Goal: Task Accomplishment & Management: Manage account settings

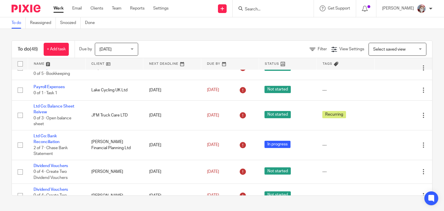
scroll to position [123, 0]
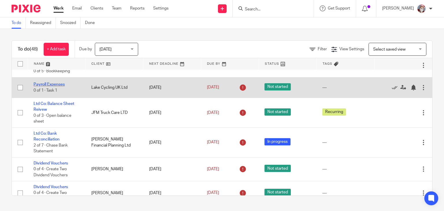
click at [52, 86] on link "Payroll Expenses" at bounding box center [49, 84] width 31 height 4
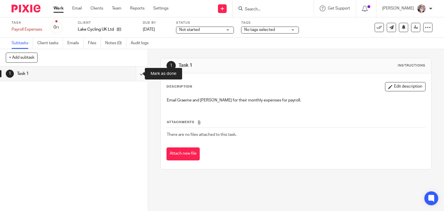
click at [136, 78] on input "submit" at bounding box center [74, 74] width 148 height 14
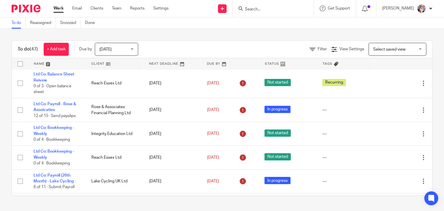
scroll to position [544, 0]
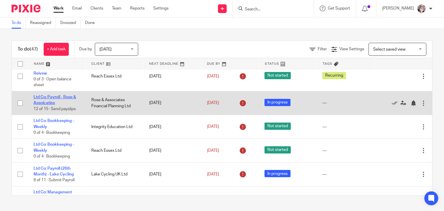
click at [53, 102] on link "Ltd Co: Payroll - Rose & Assoicaties" at bounding box center [55, 100] width 43 height 10
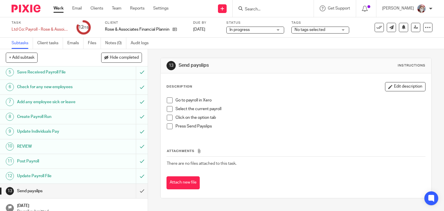
scroll to position [86, 0]
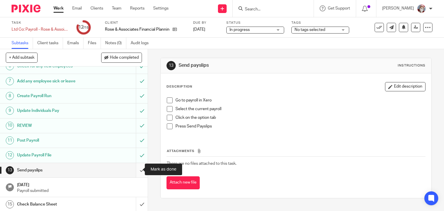
click at [137, 174] on input "submit" at bounding box center [74, 170] width 148 height 14
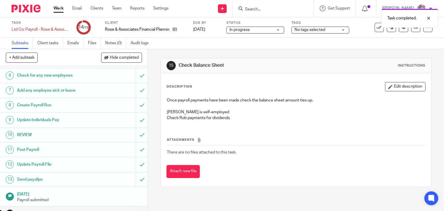
scroll to position [86, 0]
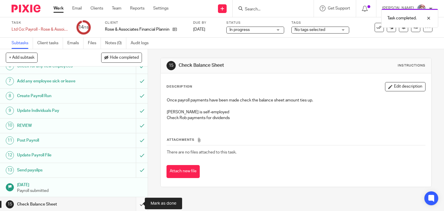
click at [138, 207] on input "submit" at bounding box center [74, 204] width 148 height 14
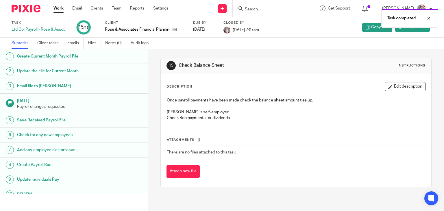
click at [57, 7] on link "Work" at bounding box center [59, 8] width 10 height 6
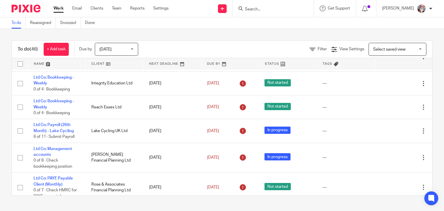
scroll to position [567, 0]
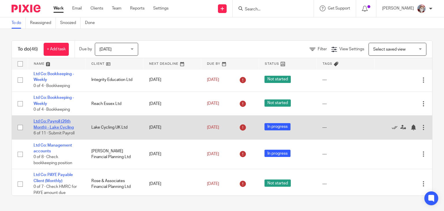
click at [57, 129] on link "Ltd Co: Payroll (26th Month) - Lake Cycling" at bounding box center [54, 124] width 40 height 10
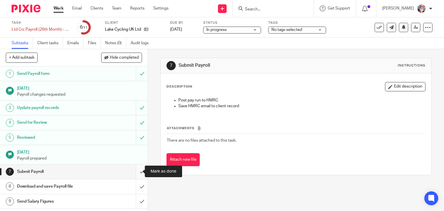
click at [138, 175] on input "submit" at bounding box center [74, 172] width 148 height 14
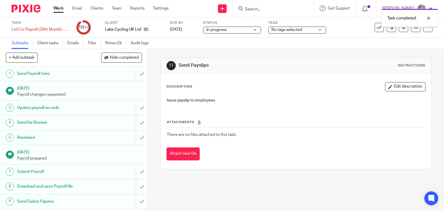
scroll to position [31, 0]
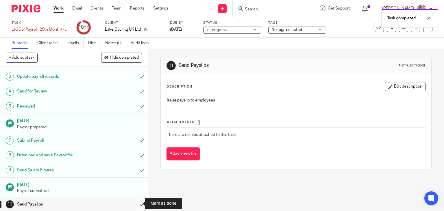
click at [139, 205] on input "submit" at bounding box center [74, 204] width 148 height 14
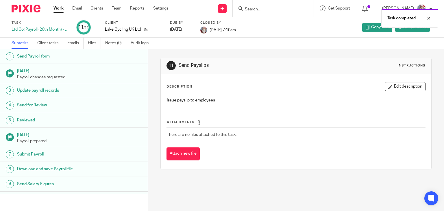
click at [59, 11] on link "Work" at bounding box center [59, 8] width 10 height 6
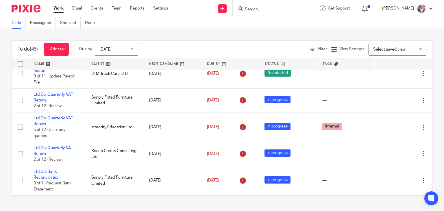
scroll to position [1124, 0]
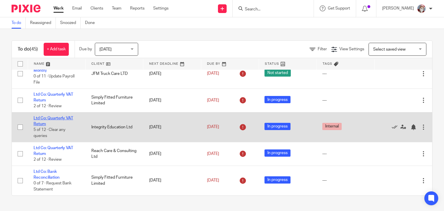
click at [68, 117] on link "Ltd Co: Quarterly VAT Return" at bounding box center [54, 121] width 40 height 10
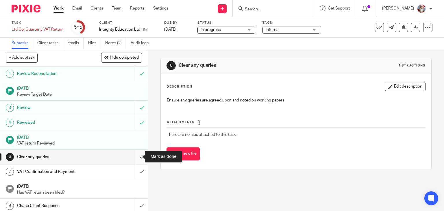
click at [135, 160] on input "submit" at bounding box center [74, 157] width 148 height 14
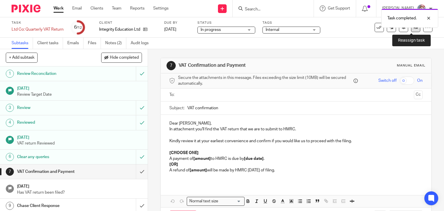
click at [414, 28] on icon at bounding box center [416, 27] width 4 height 4
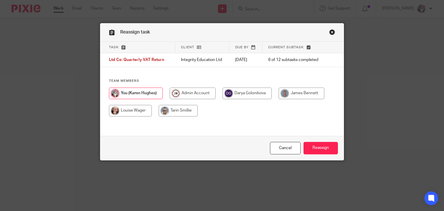
click at [181, 111] on input "radio" at bounding box center [178, 111] width 39 height 12
radio input "true"
click at [319, 151] on input "Reassign" at bounding box center [321, 148] width 34 height 12
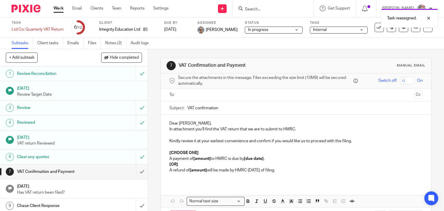
click at [58, 10] on link "Work" at bounding box center [59, 8] width 10 height 6
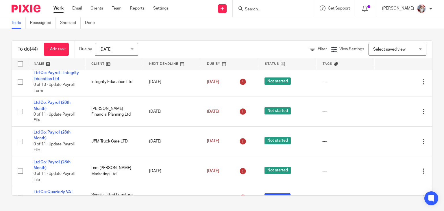
scroll to position [1002, 0]
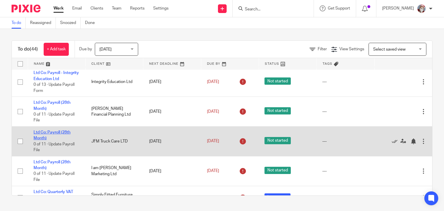
click at [44, 140] on link "Ltd Co: Payroll (28th Month)" at bounding box center [52, 135] width 37 height 10
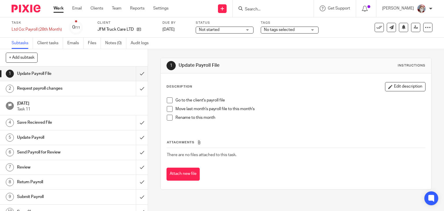
click at [218, 31] on span "Not started" at bounding box center [209, 30] width 21 height 4
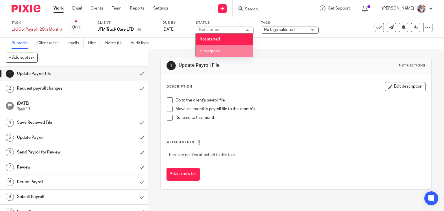
click at [210, 50] on span "In progress" at bounding box center [210, 51] width 20 height 4
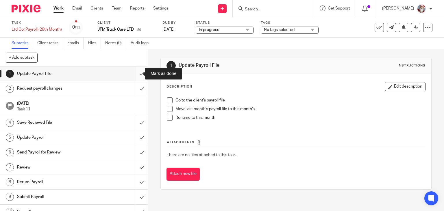
click at [136, 78] on input "submit" at bounding box center [74, 74] width 148 height 14
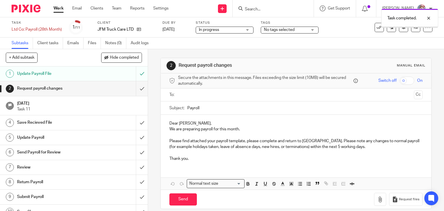
click at [137, 92] on input "submit" at bounding box center [74, 88] width 148 height 14
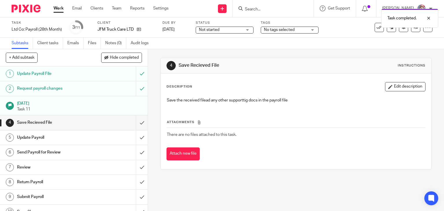
click at [60, 7] on link "Work" at bounding box center [59, 8] width 10 height 6
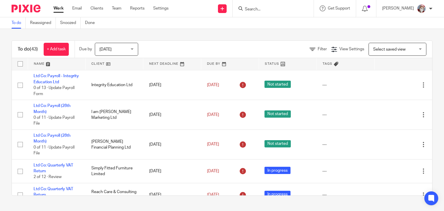
scroll to position [987, 0]
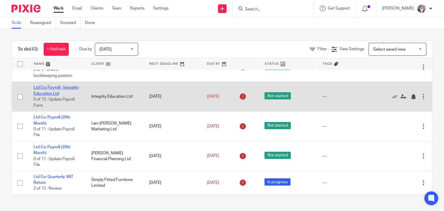
click at [57, 95] on link "Ltd Co: Payroll - Integrity Education Ltd" at bounding box center [56, 91] width 45 height 10
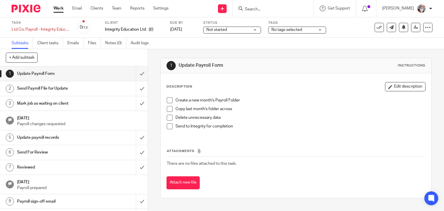
click at [218, 30] on span "Not started" at bounding box center [217, 30] width 21 height 4
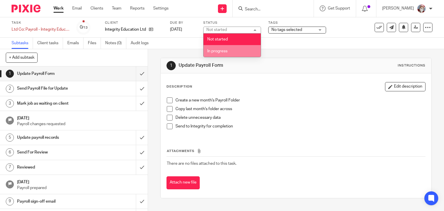
click at [215, 51] on span "In progress" at bounding box center [217, 51] width 20 height 4
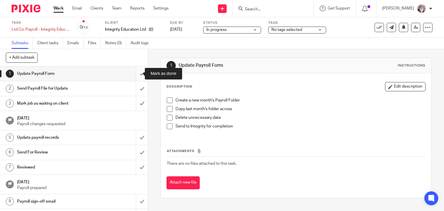
click at [137, 76] on input "submit" at bounding box center [74, 74] width 148 height 14
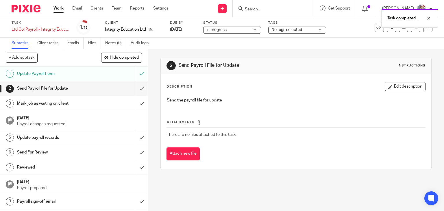
click at [137, 92] on input "submit" at bounding box center [74, 88] width 148 height 14
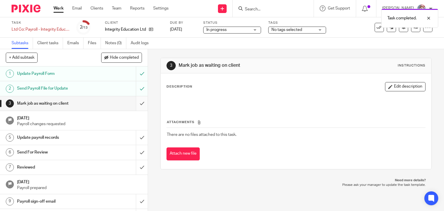
click at [137, 106] on input "submit" at bounding box center [74, 103] width 148 height 14
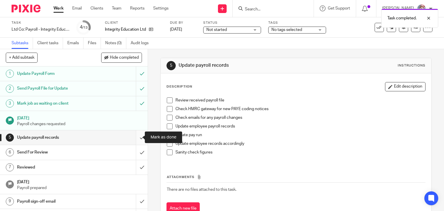
click at [136, 143] on input "submit" at bounding box center [74, 137] width 148 height 14
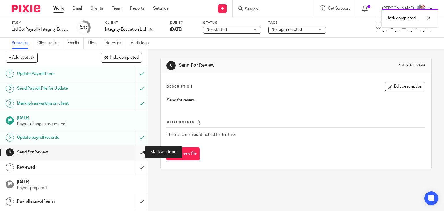
click at [139, 155] on input "submit" at bounding box center [74, 152] width 148 height 14
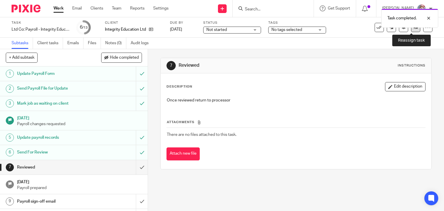
click at [412, 31] on link at bounding box center [415, 27] width 9 height 9
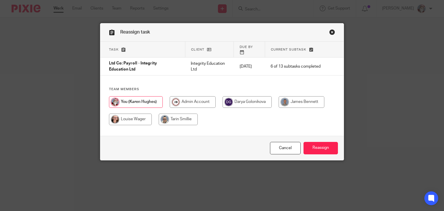
click at [297, 98] on input "radio" at bounding box center [302, 102] width 46 height 12
radio input "true"
click at [318, 148] on input "Reassign" at bounding box center [321, 148] width 34 height 12
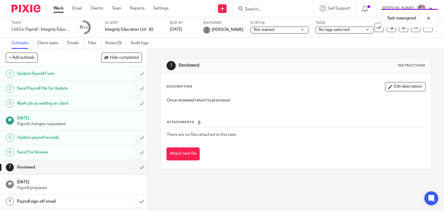
click at [56, 8] on link "Work" at bounding box center [59, 8] width 10 height 6
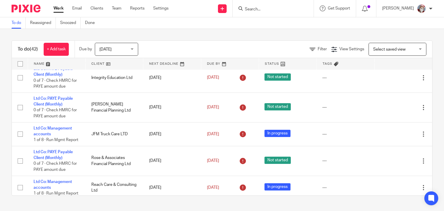
scroll to position [958, 0]
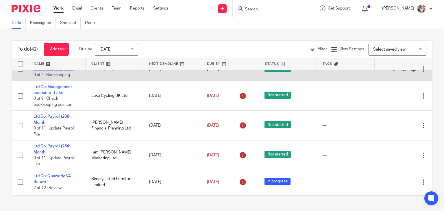
click at [61, 71] on link "Ltd Co: Bookkeeping - Weekly - Lake Cycling" at bounding box center [54, 66] width 41 height 10
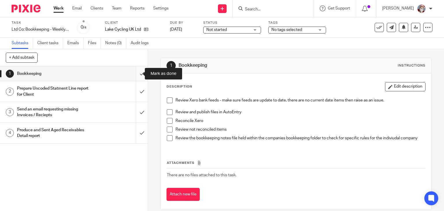
click at [135, 78] on input "submit" at bounding box center [74, 74] width 148 height 14
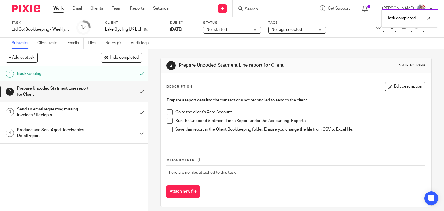
click at [138, 97] on input "submit" at bounding box center [74, 91] width 148 height 21
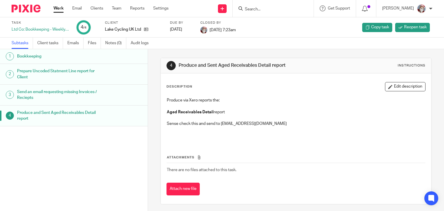
click at [59, 8] on link "Work" at bounding box center [59, 8] width 10 height 6
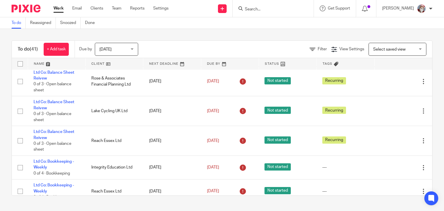
scroll to position [599, 0]
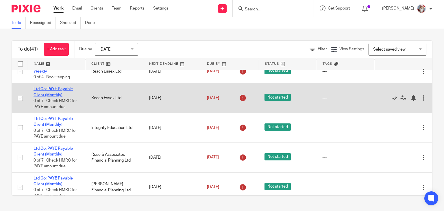
click at [45, 97] on link "Ltd Co: PAYE Payable Client (Monthly)" at bounding box center [53, 92] width 39 height 10
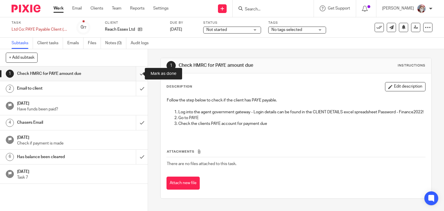
click at [134, 80] on input "submit" at bounding box center [74, 74] width 148 height 14
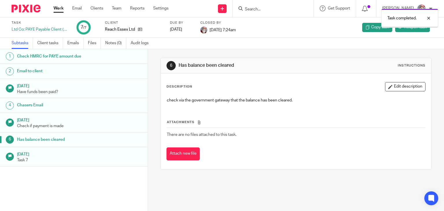
click at [59, 9] on link "Work" at bounding box center [59, 8] width 10 height 6
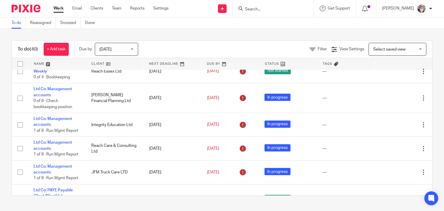
scroll to position [719, 0]
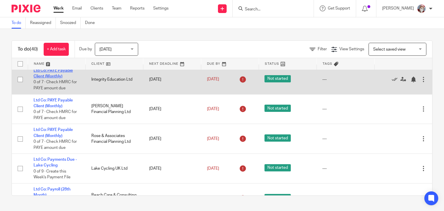
click at [54, 78] on link "Ltd Co: PAYE Payable Client (Monthly)" at bounding box center [53, 74] width 39 height 10
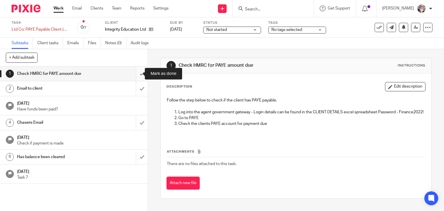
click at [136, 78] on input "submit" at bounding box center [74, 74] width 148 height 14
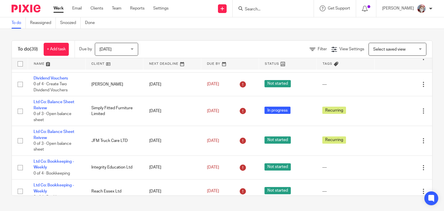
scroll to position [599, 0]
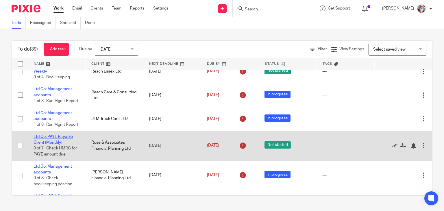
click at [58, 145] on link "Ltd Co: PAYE Payable Client (Monthly)" at bounding box center [53, 140] width 39 height 10
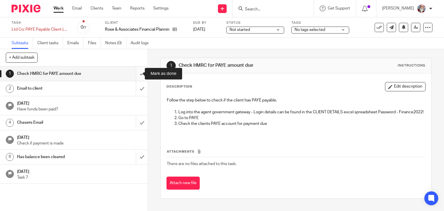
click at [137, 76] on input "submit" at bounding box center [74, 74] width 148 height 14
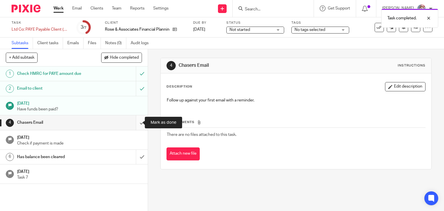
click at [138, 127] on input "submit" at bounding box center [74, 122] width 148 height 14
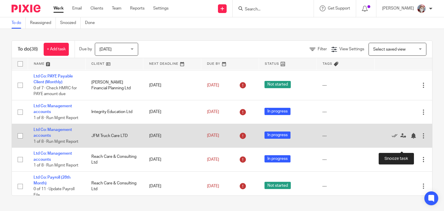
scroll to position [644, 0]
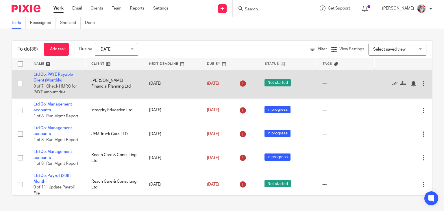
click at [57, 81] on td "Ltd Co: PAYE Payable Client (Monthly) 0 of 7 · Check HMRC for PAYE amount due" at bounding box center [57, 84] width 58 height 30
click at [57, 82] on link "Ltd Co: PAYE Payable Client (Monthly)" at bounding box center [53, 78] width 39 height 10
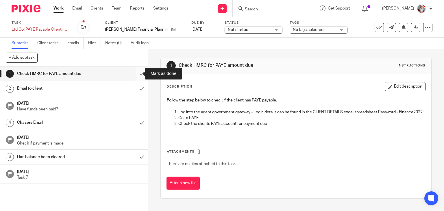
click at [137, 77] on input "submit" at bounding box center [74, 74] width 148 height 14
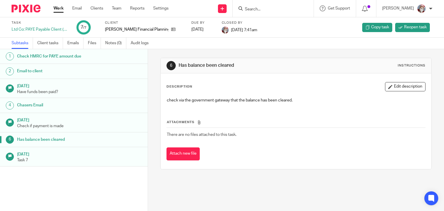
click at [58, 10] on link "Work" at bounding box center [59, 8] width 10 height 6
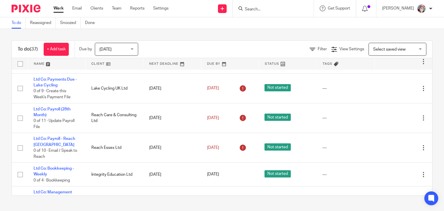
scroll to position [712, 0]
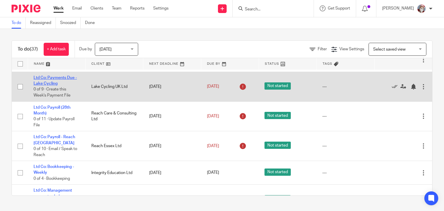
click at [52, 86] on link "Ltd Co: Payments Due - Lake Cycling" at bounding box center [55, 81] width 43 height 10
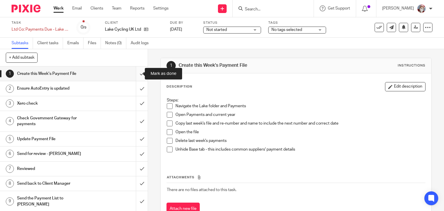
click at [138, 78] on input "submit" at bounding box center [74, 74] width 148 height 14
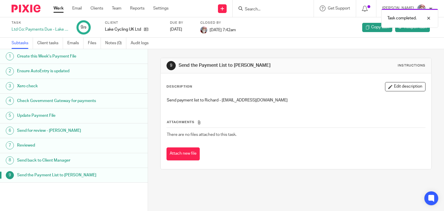
click at [58, 9] on link "Work" at bounding box center [59, 8] width 10 height 6
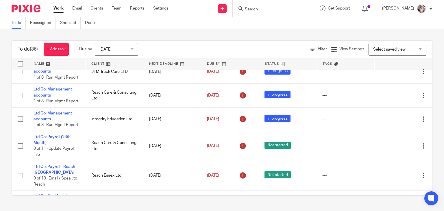
scroll to position [656, 0]
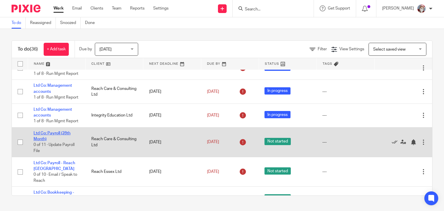
click at [60, 141] on link "Ltd Co: Payroll (28th Month)" at bounding box center [52, 136] width 37 height 10
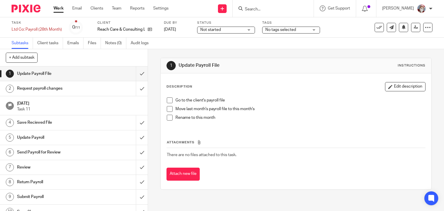
click at [249, 32] on div "Not started Not started" at bounding box center [226, 30] width 58 height 7
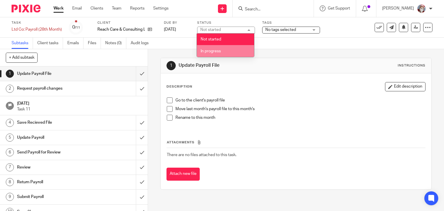
click at [222, 53] on li "In progress" at bounding box center [225, 51] width 57 height 12
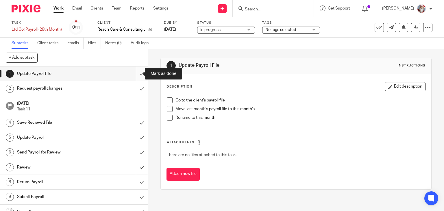
click at [136, 77] on input "submit" at bounding box center [74, 74] width 148 height 14
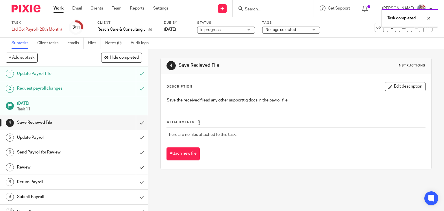
click at [137, 126] on input "submit" at bounding box center [74, 122] width 148 height 14
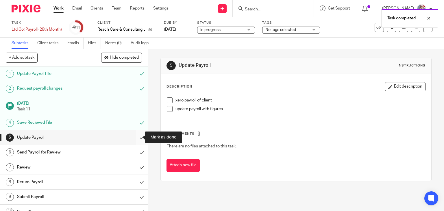
click at [137, 141] on input "submit" at bounding box center [74, 137] width 148 height 14
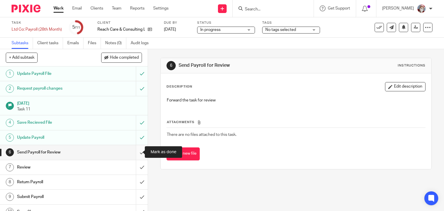
click at [137, 157] on input "submit" at bounding box center [74, 152] width 148 height 14
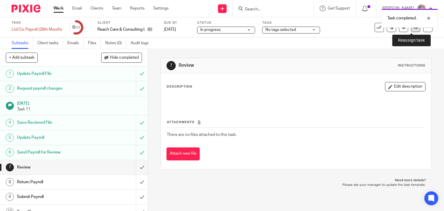
click at [411, 30] on link at bounding box center [415, 27] width 9 height 9
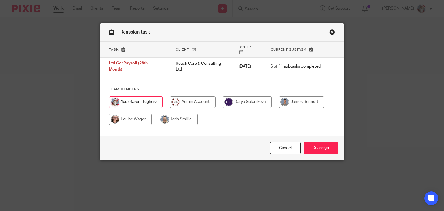
click at [295, 96] on input "radio" at bounding box center [302, 102] width 46 height 12
radio input "true"
click at [312, 148] on input "Reassign" at bounding box center [321, 148] width 34 height 12
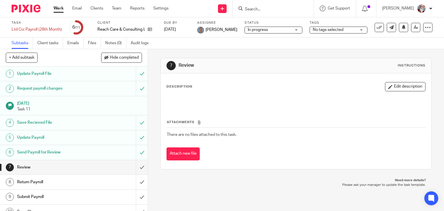
click at [61, 8] on link "Work" at bounding box center [59, 8] width 10 height 6
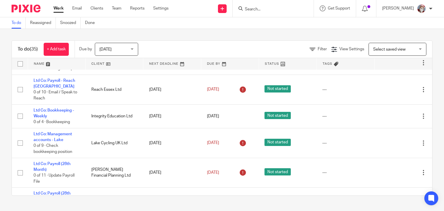
scroll to position [714, 0]
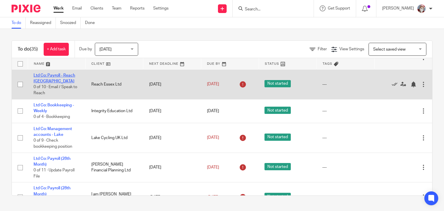
click at [47, 83] on link "Ltd Co: Payroll - Reach [GEOGRAPHIC_DATA]" at bounding box center [55, 78] width 42 height 10
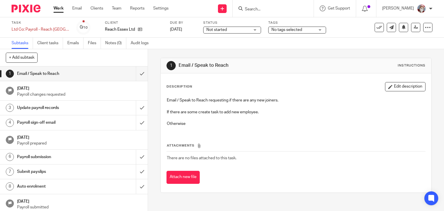
click at [221, 30] on span "Not started" at bounding box center [217, 30] width 21 height 4
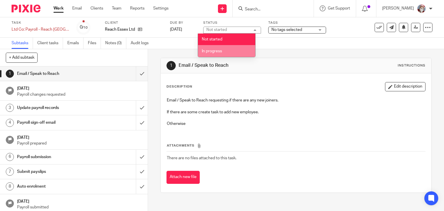
click at [218, 51] on span "In progress" at bounding box center [212, 51] width 20 height 4
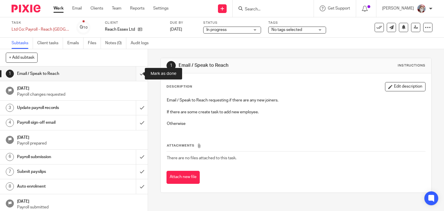
click at [135, 78] on input "submit" at bounding box center [74, 74] width 148 height 14
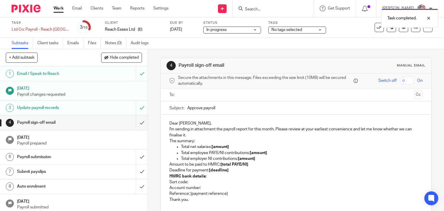
click at [56, 8] on link "Work" at bounding box center [59, 8] width 10 height 6
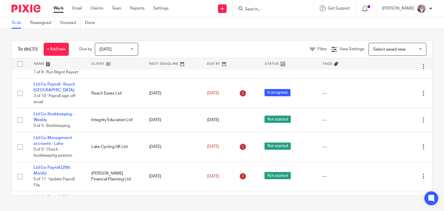
scroll to position [707, 0]
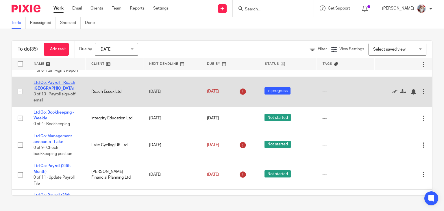
click at [69, 91] on link "Ltd Co: Payroll - Reach [GEOGRAPHIC_DATA]" at bounding box center [55, 86] width 42 height 10
